Goal: Task Accomplishment & Management: Complete application form

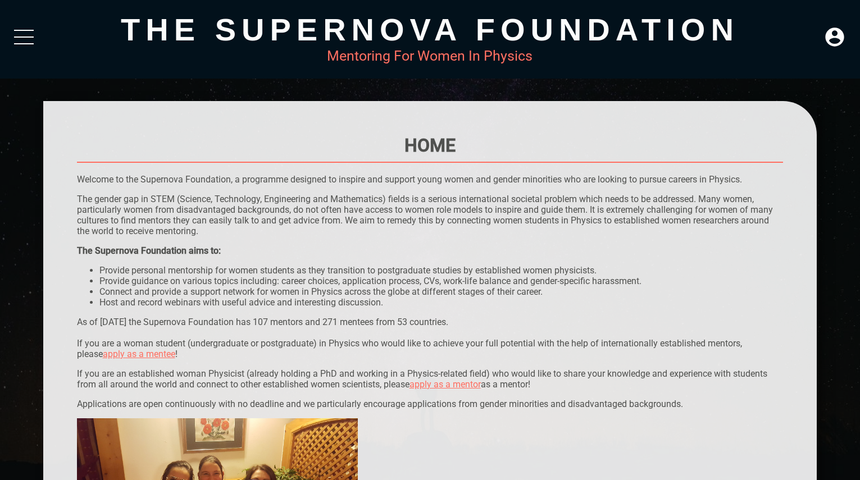
click at [23, 37] on div at bounding box center [24, 37] width 20 height 1
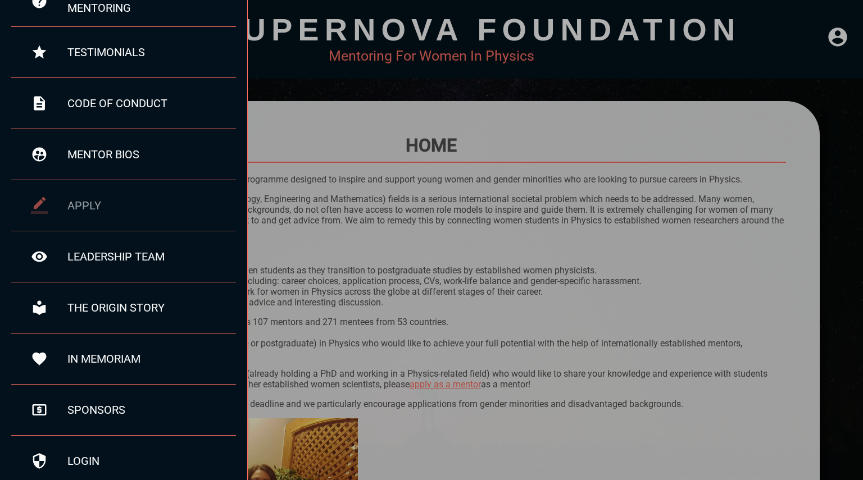
scroll to position [116, 0]
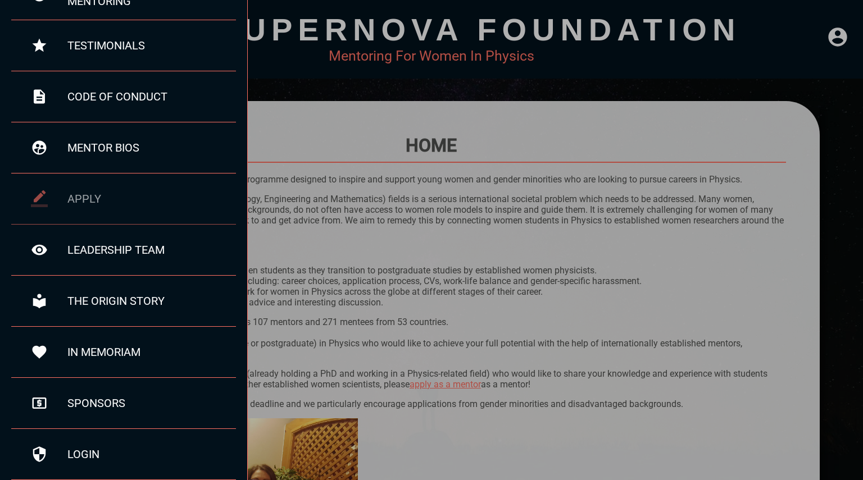
click at [98, 214] on div "apply" at bounding box center [123, 199] width 225 height 51
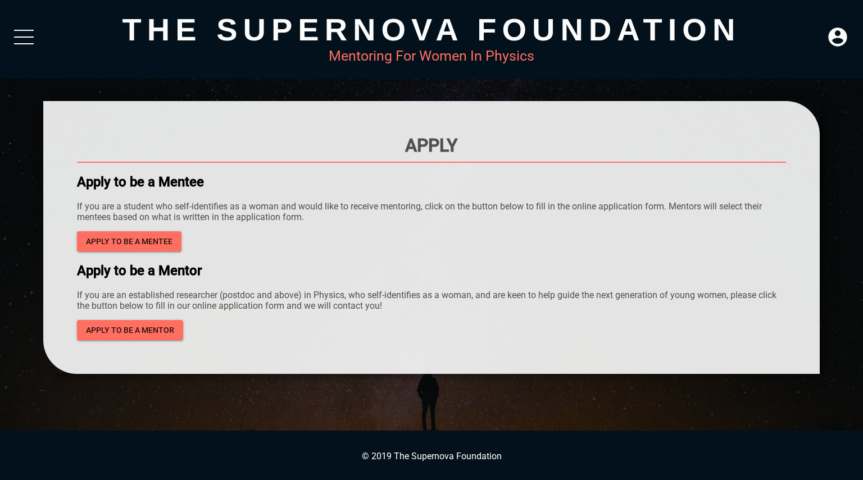
click at [28, 43] on div at bounding box center [24, 43] width 20 height 1
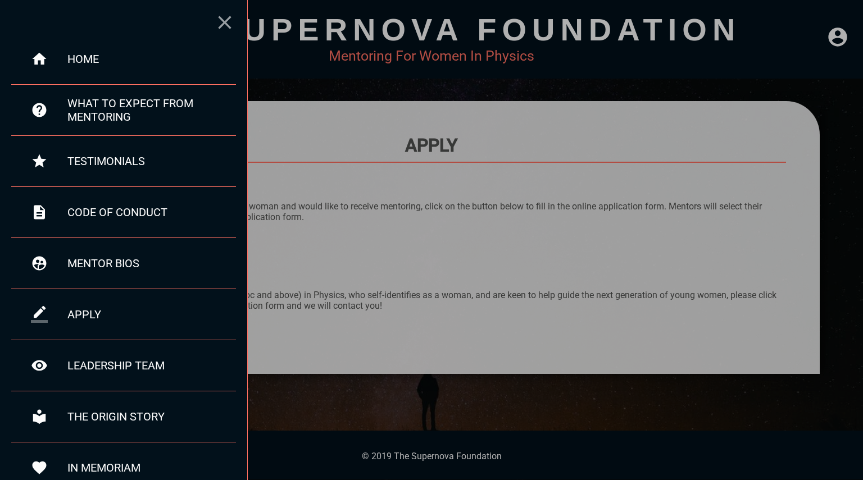
click at [226, 16] on icon at bounding box center [224, 22] width 22 height 22
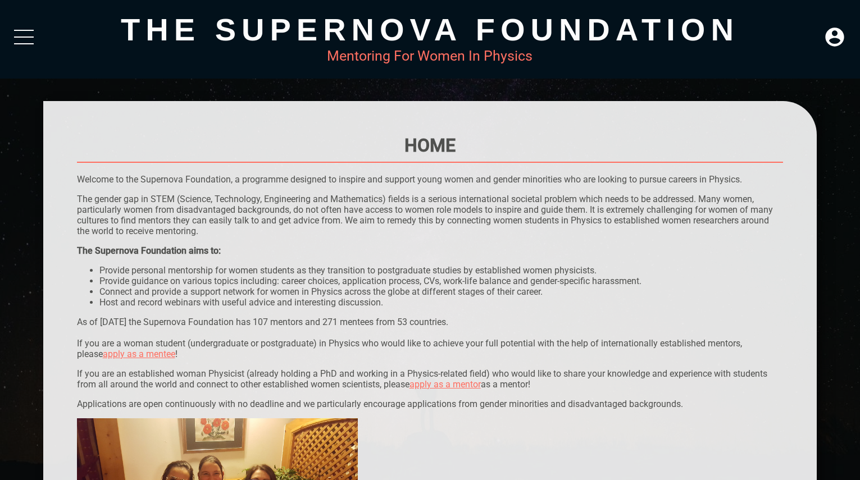
click at [28, 44] on div at bounding box center [24, 40] width 20 height 20
